Goal: Task Accomplishment & Management: Complete application form

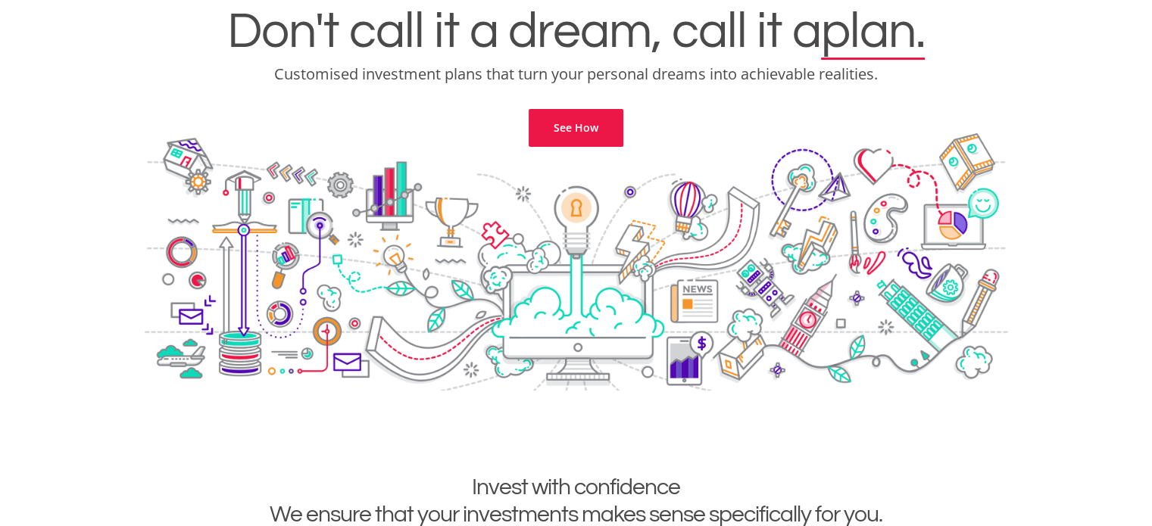
scroll to position [145, 0]
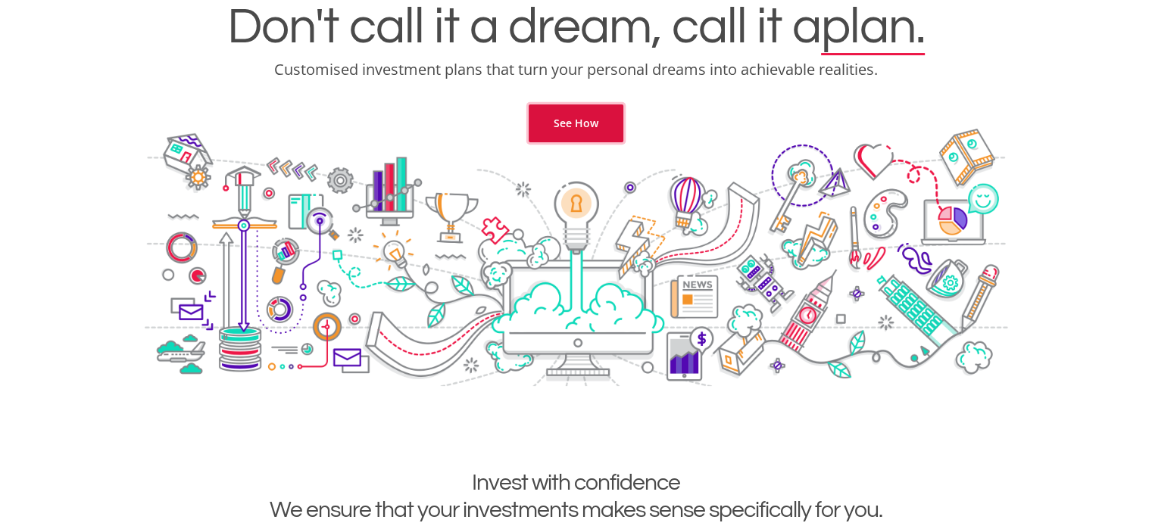
click at [562, 121] on link "See How" at bounding box center [576, 124] width 95 height 38
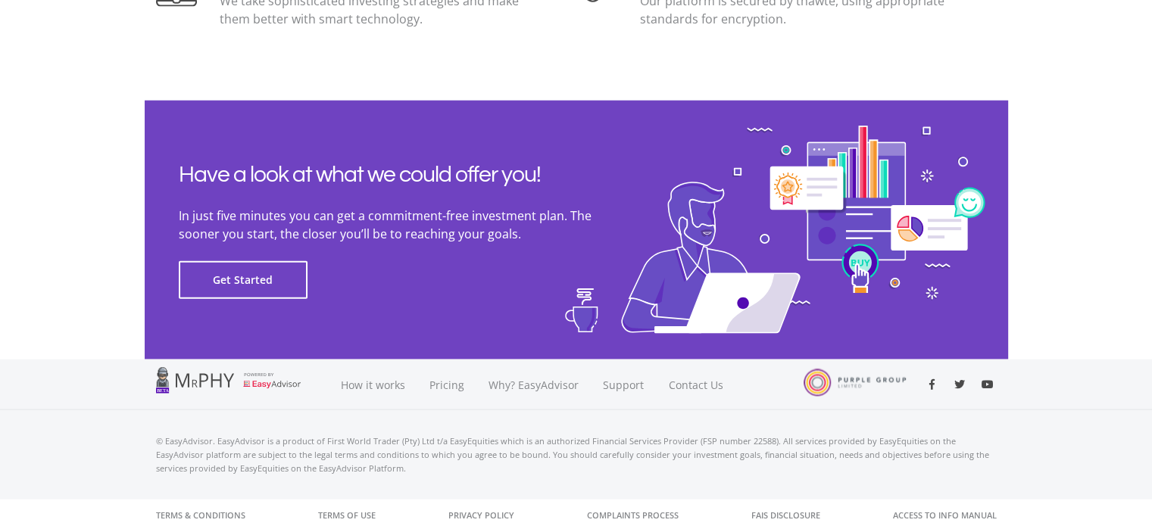
scroll to position [3456, 0]
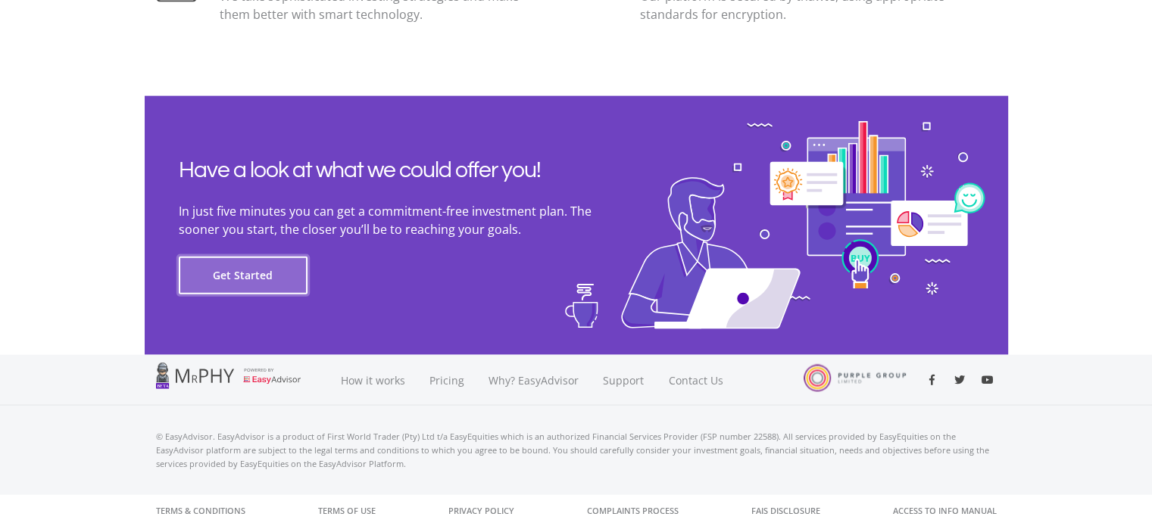
click at [266, 274] on button "Get Started" at bounding box center [243, 276] width 129 height 38
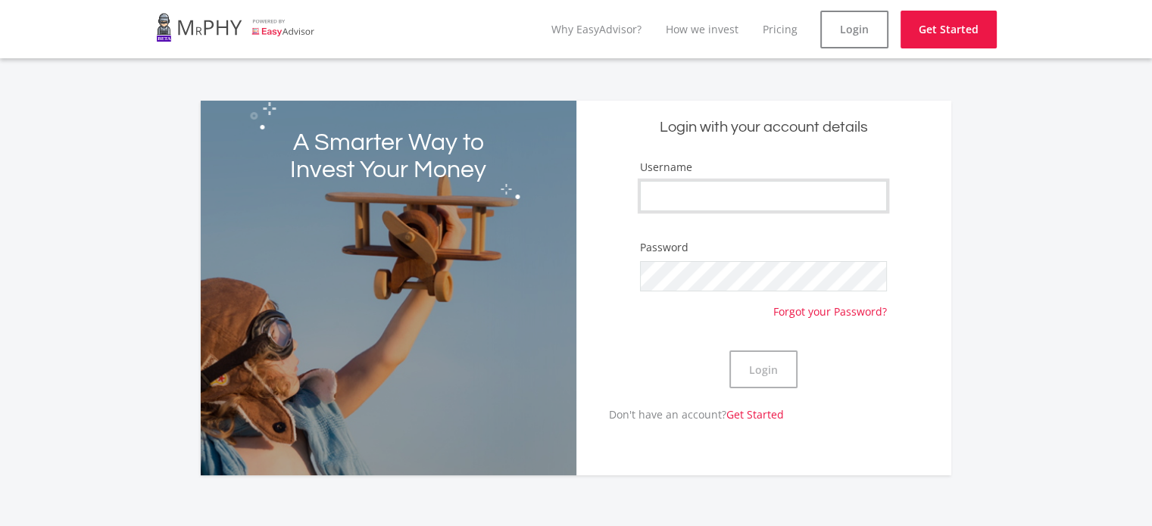
click at [716, 206] on input "Username" at bounding box center [763, 196] width 247 height 30
type input "gipsymalan"
click at [780, 385] on button "Login" at bounding box center [763, 370] width 68 height 38
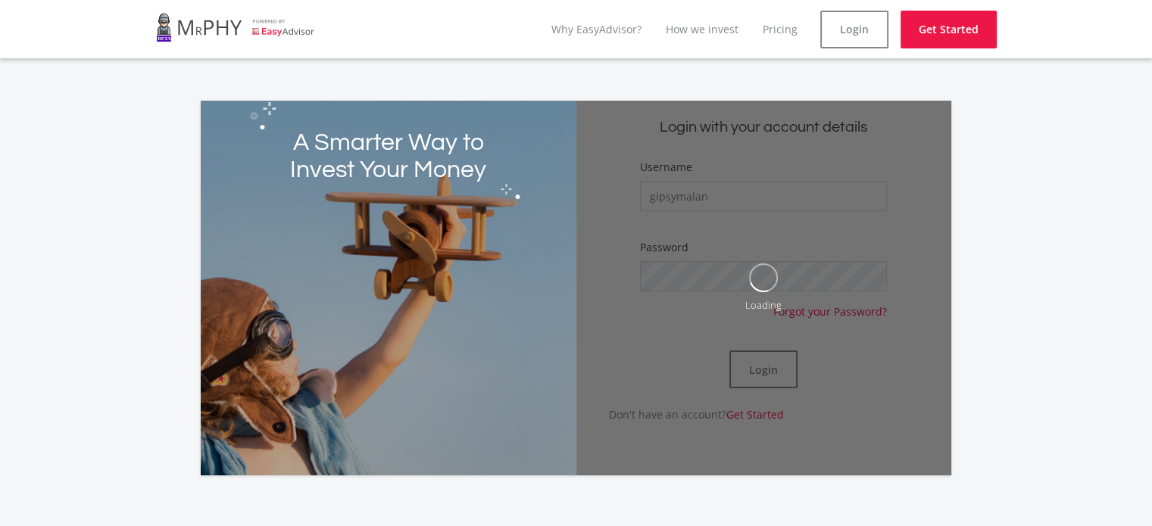
click at [385, 83] on div "A Smarter Way to Invest Your Money Login with your account details Username gip…" at bounding box center [576, 279] width 863 height 393
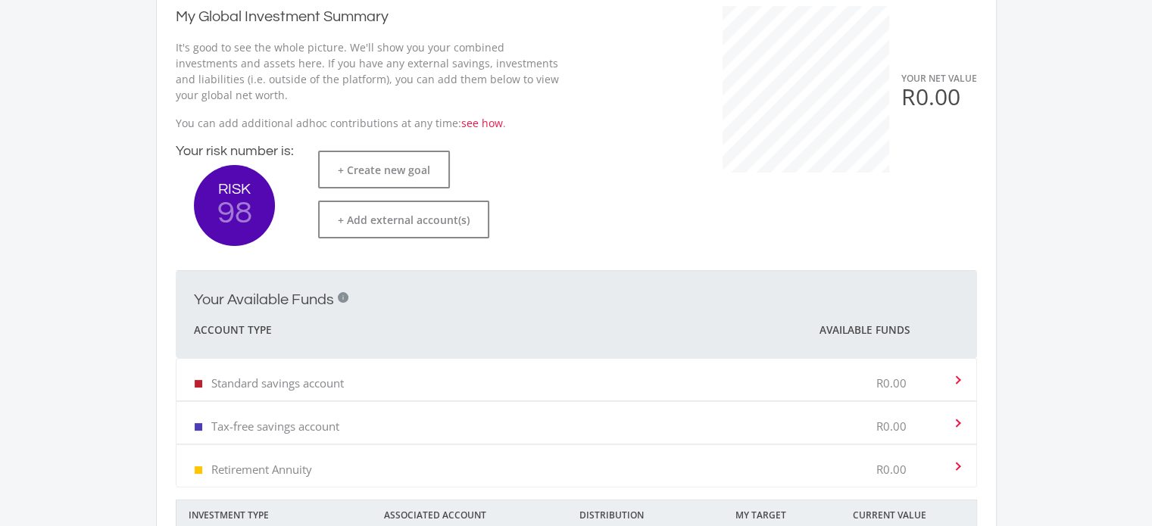
scroll to position [295, 0]
click at [377, 166] on button "+ Create new goal" at bounding box center [384, 170] width 132 height 38
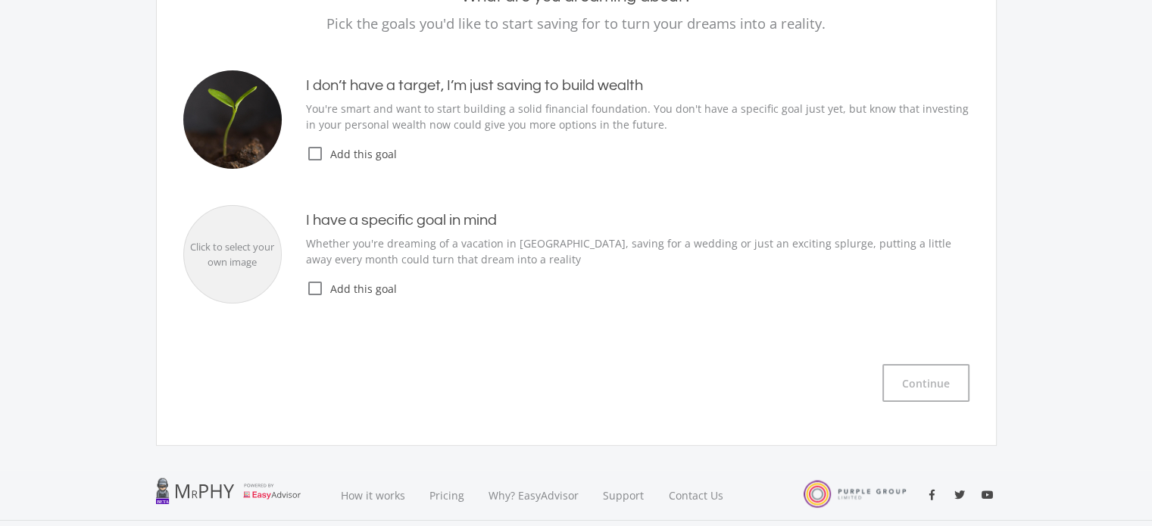
scroll to position [68, 0]
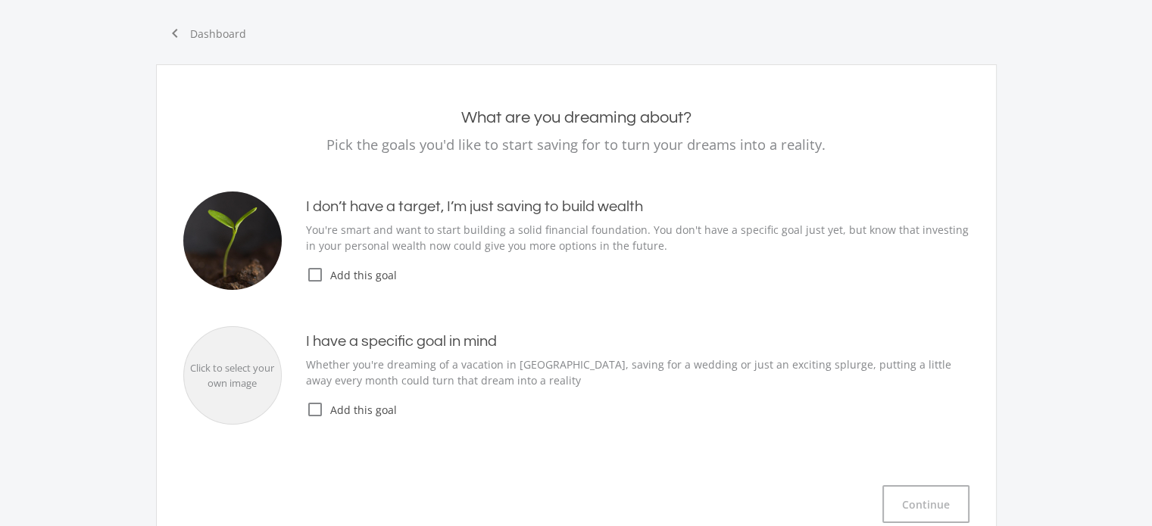
click at [312, 269] on icon "check_box_outline_blank" at bounding box center [315, 275] width 18 height 18
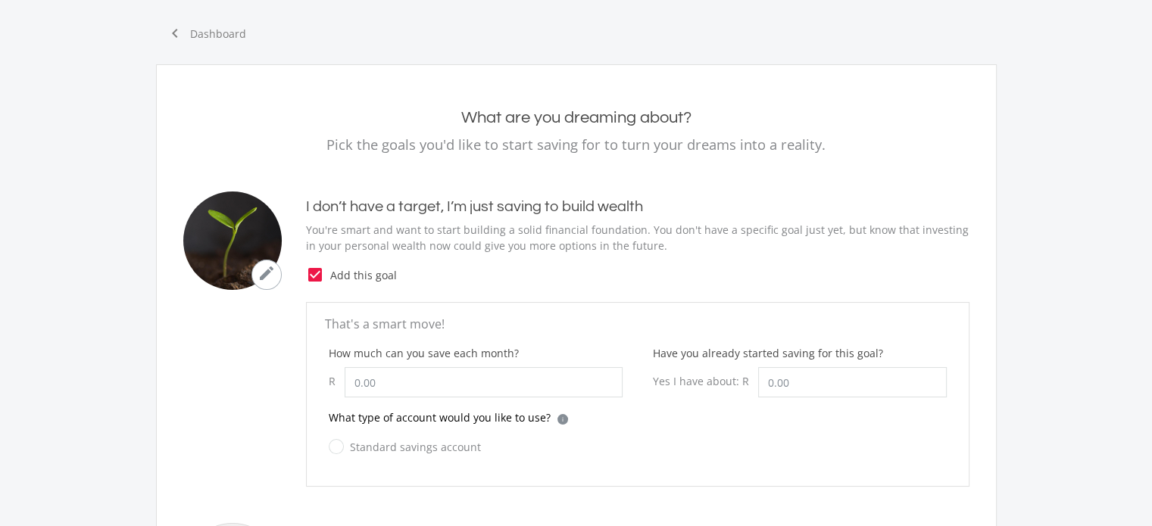
scroll to position [200, 0]
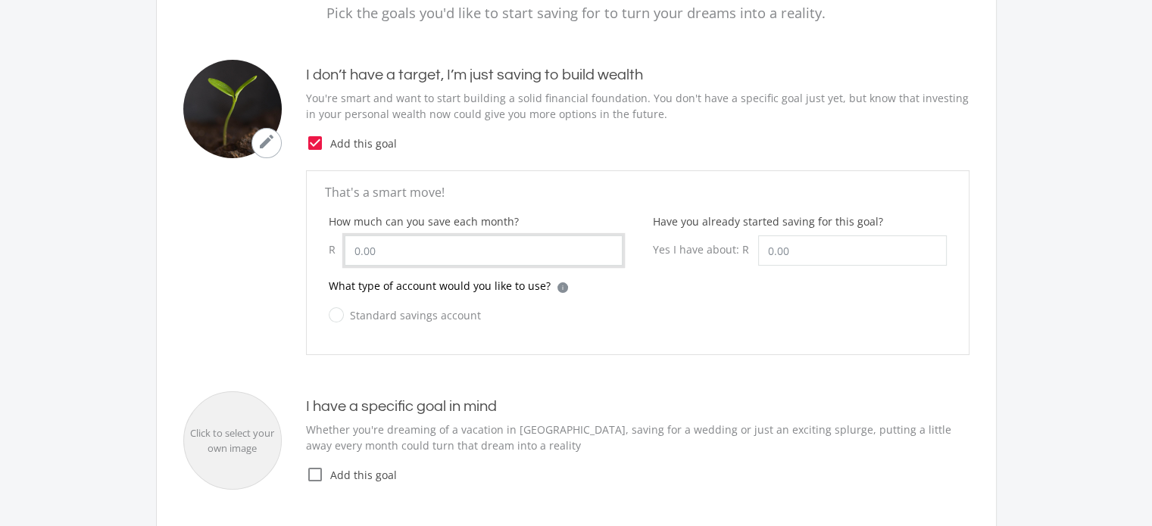
click at [436, 248] on input "How much can you save each month?" at bounding box center [484, 251] width 278 height 30
type input "500.00"
click at [809, 243] on input "Have you already started saving for this goal?" at bounding box center [852, 251] width 189 height 30
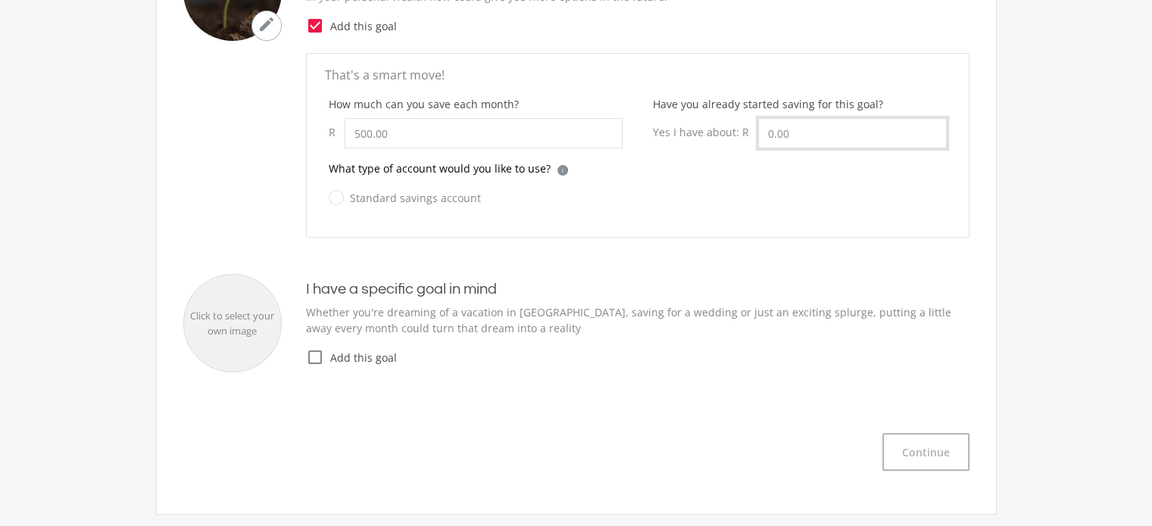
scroll to position [323, 0]
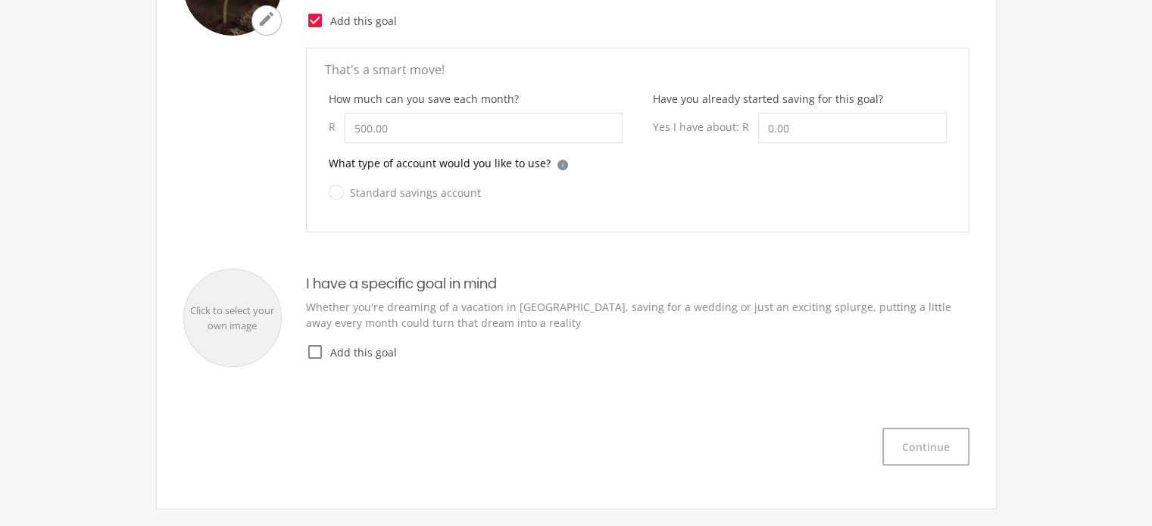
click at [331, 191] on label "Standard savings account" at bounding box center [405, 192] width 152 height 19
click at [331, 191] on input "Standard savings account" at bounding box center [390, 201] width 152 height 30
radio input "true"
click at [310, 355] on icon "check_box_outline_blank" at bounding box center [315, 352] width 18 height 18
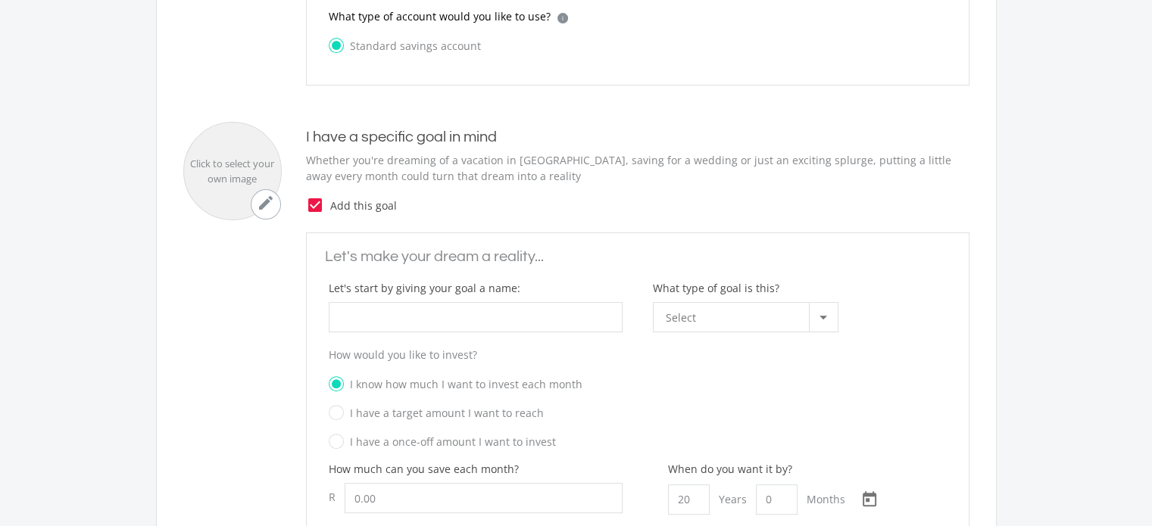
scroll to position [472, 0]
click at [489, 318] on input "What type of goal is this?" at bounding box center [476, 315] width 294 height 30
type input "Wealth"
click at [685, 311] on span "Select" at bounding box center [681, 315] width 30 height 29
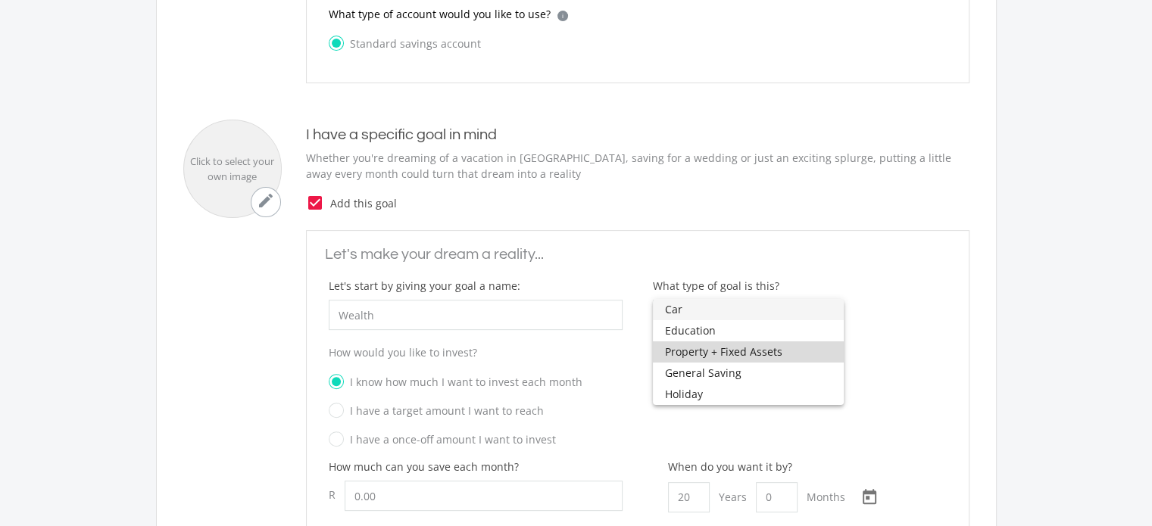
click at [769, 350] on span "Property + Fixed Assets" at bounding box center [748, 352] width 167 height 21
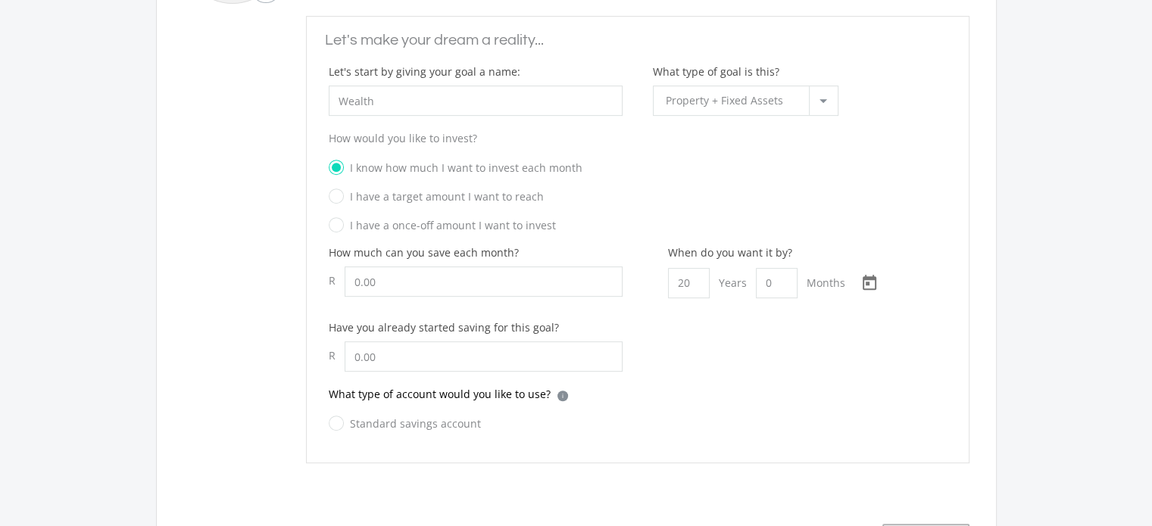
scroll to position [687, 0]
click at [400, 275] on input "How much can you save each month?" at bounding box center [484, 281] width 278 height 30
type input "500.00"
click at [690, 286] on input "20" at bounding box center [689, 282] width 42 height 30
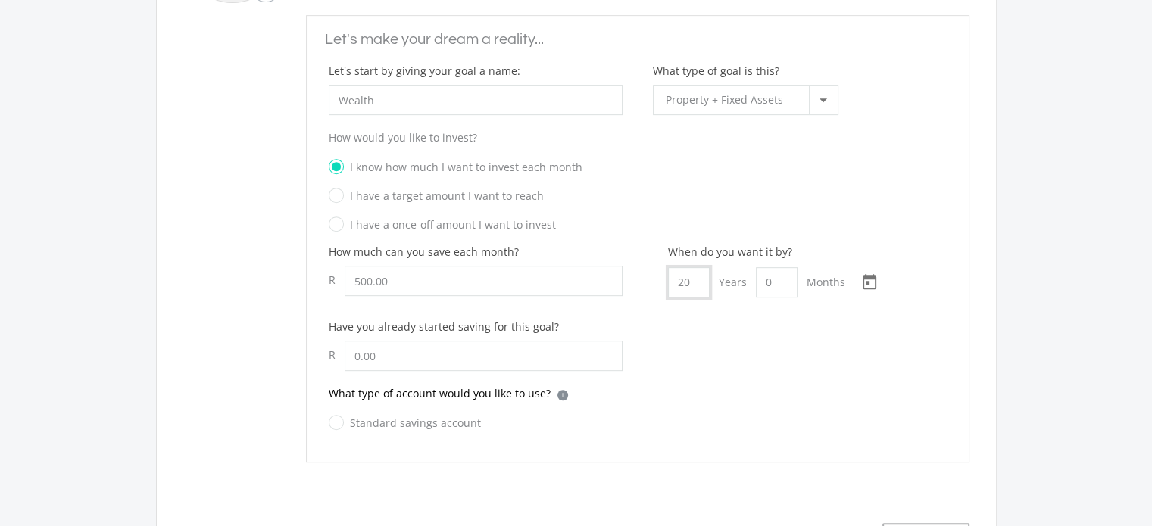
click at [690, 286] on input "20" at bounding box center [689, 282] width 42 height 30
type input "3"
click at [782, 315] on div "When do you want it by? 3 Years 0 Months [DATE] Choose a date" at bounding box center [800, 281] width 294 height 75
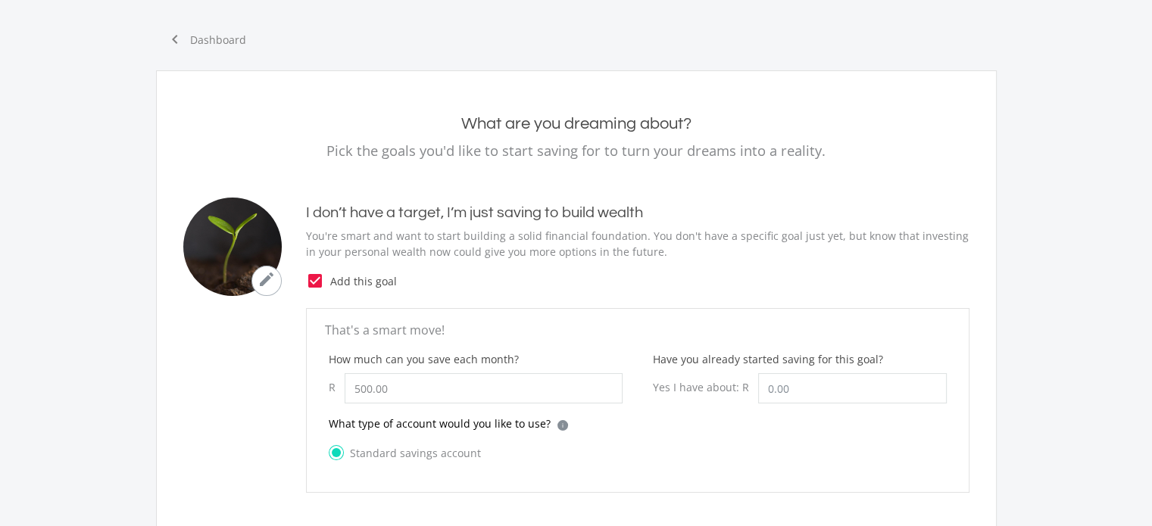
scroll to position [0, 0]
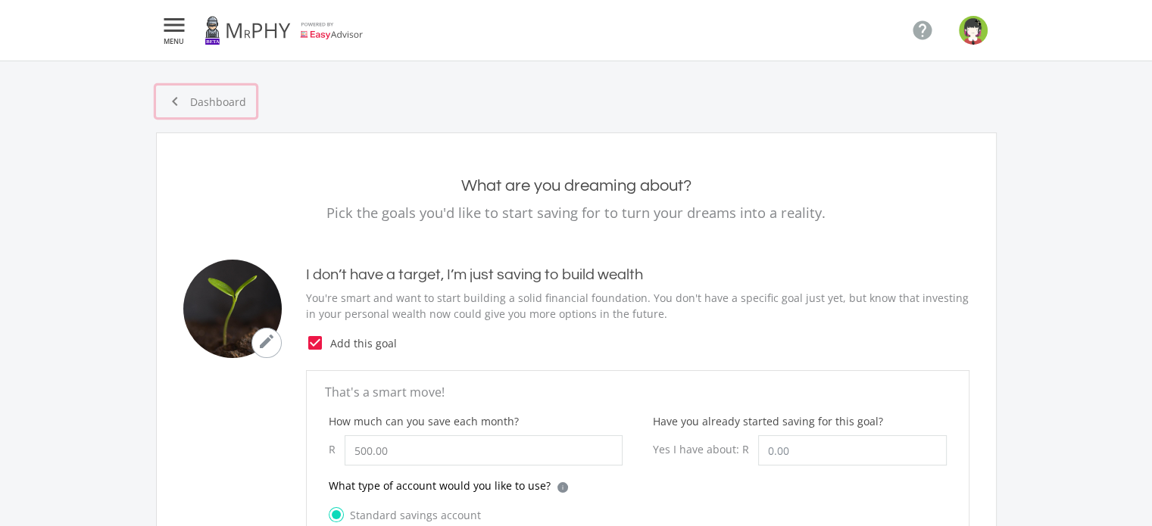
click at [226, 96] on link "chevron_left Dashboard" at bounding box center [206, 102] width 100 height 32
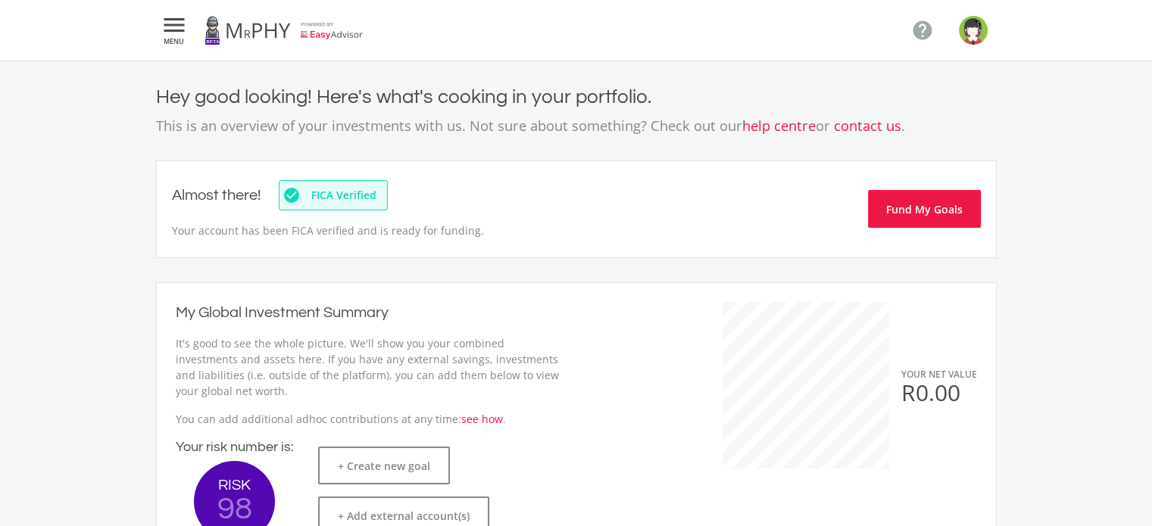
click at [185, 27] on icon "" at bounding box center [174, 25] width 27 height 18
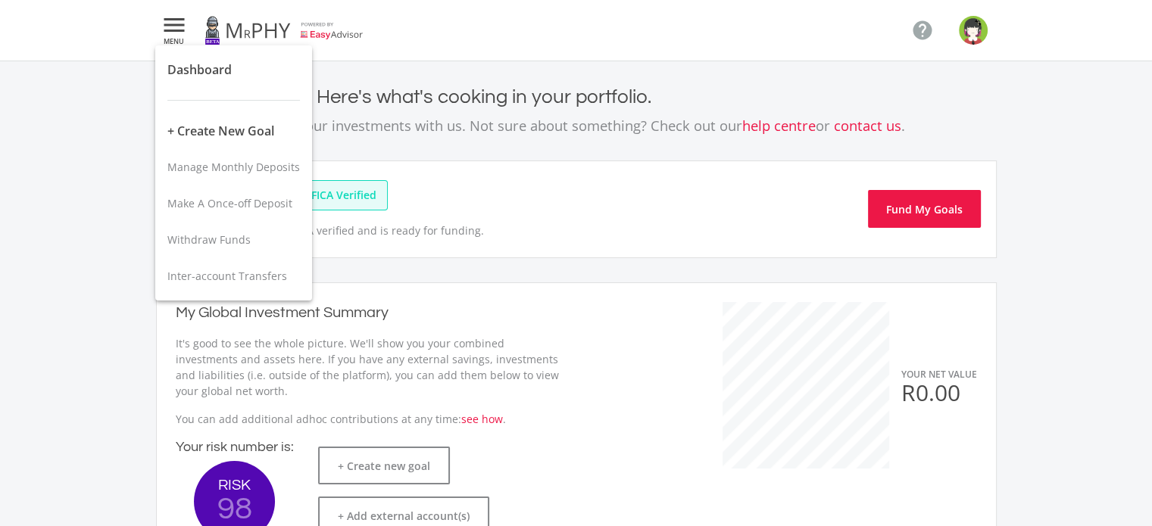
click at [966, 30] on div at bounding box center [576, 263] width 1152 height 526
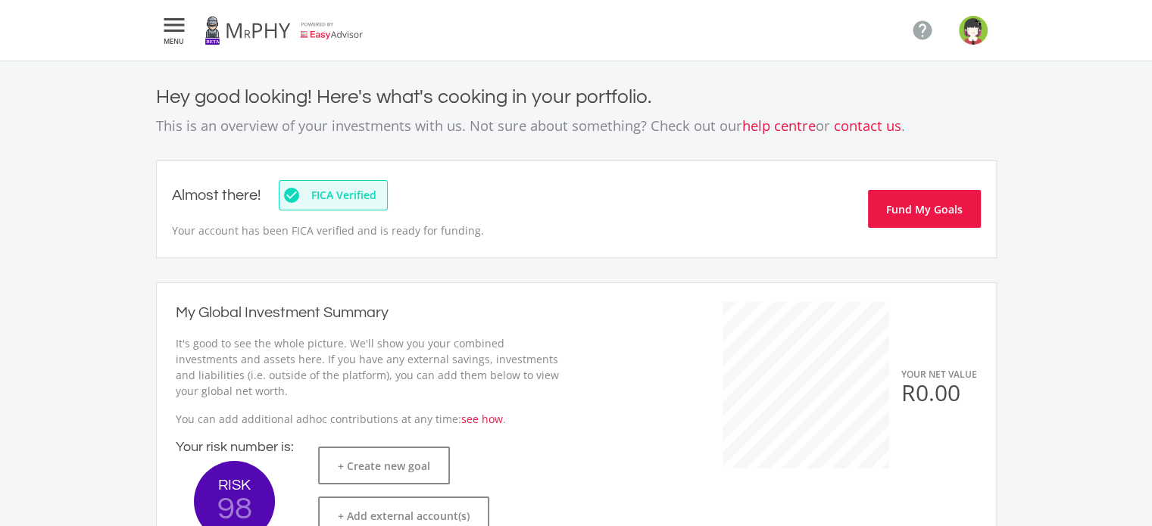
click at [975, 31] on img "button" at bounding box center [973, 30] width 29 height 29
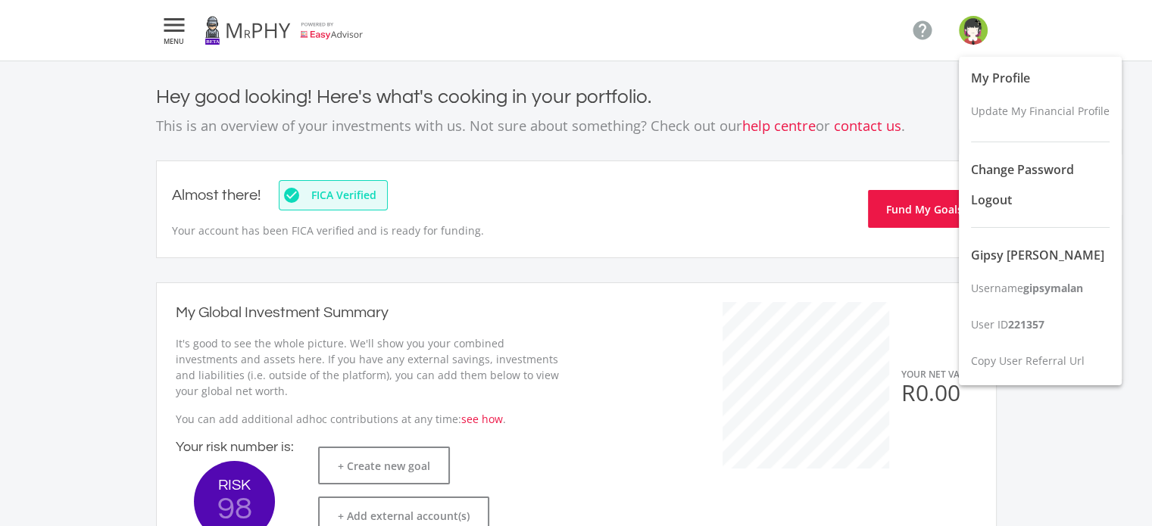
click at [782, 70] on div at bounding box center [576, 263] width 1152 height 526
